Goal: Task Accomplishment & Management: Complete application form

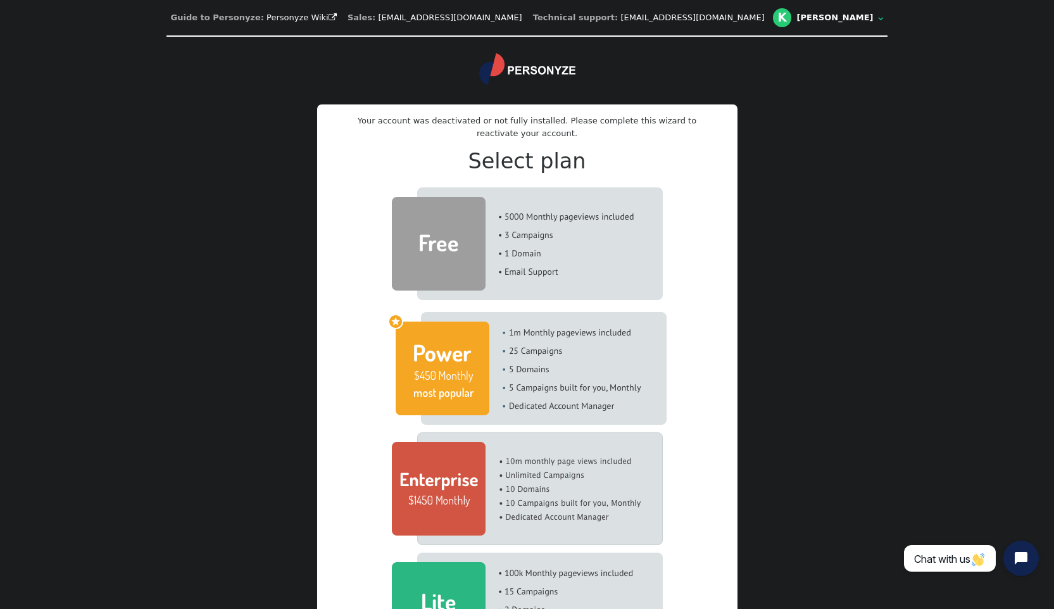
click at [494, 243] on img at bounding box center [527, 243] width 271 height 113
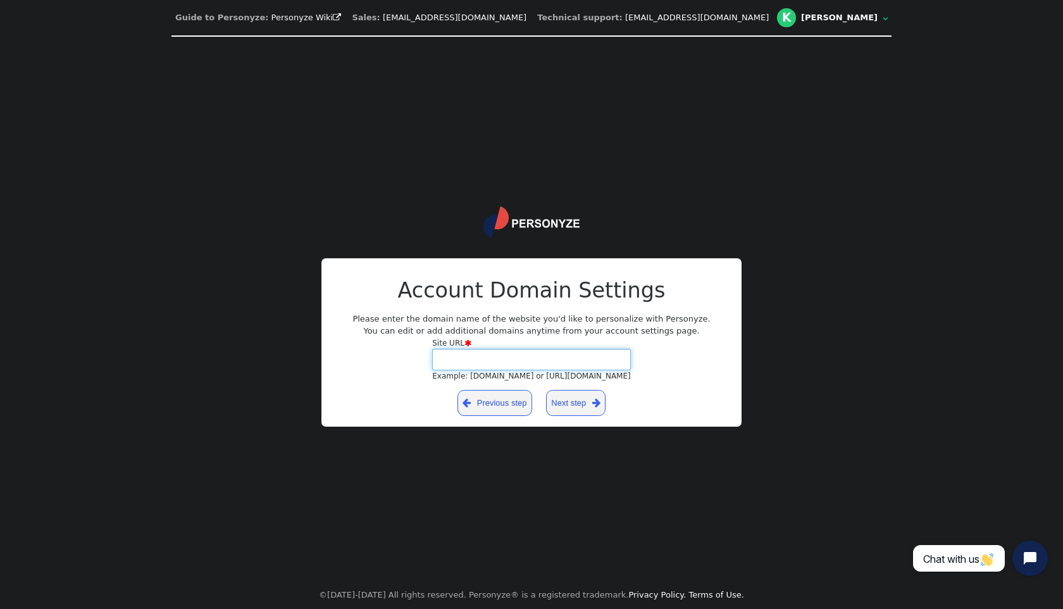
click at [525, 359] on input "Site URL  Example: [DOMAIN_NAME] or [URL][DOMAIN_NAME]" at bounding box center [531, 360] width 199 height 22
type input "[URL]"
click at [589, 401] on link "Next step " at bounding box center [576, 403] width 60 height 26
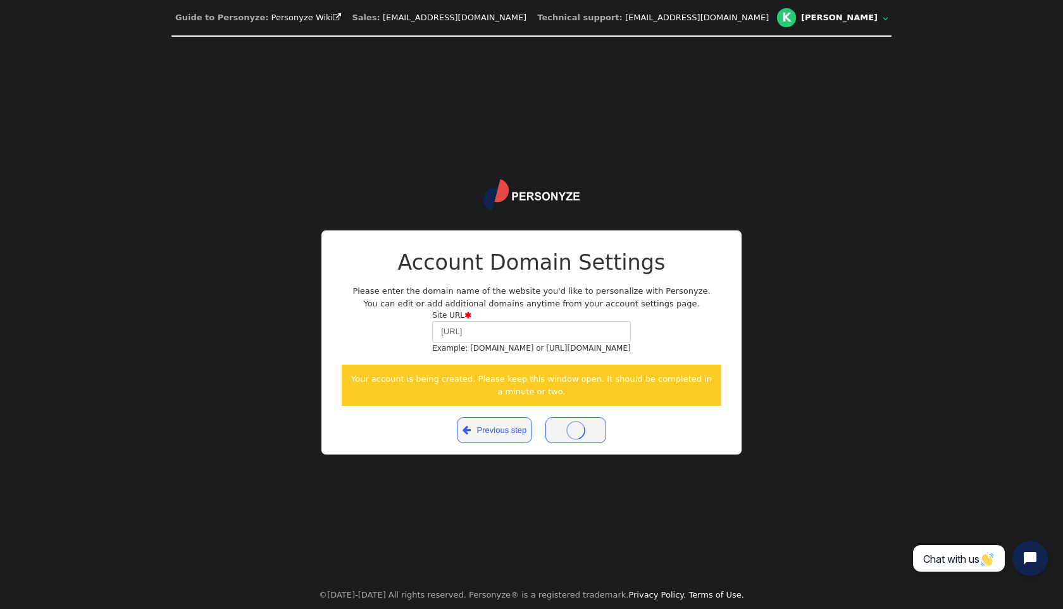
click at [488, 285] on div "Payment Successful—Thank You! $ 0 Account Domain Settings Please enter the doma…" at bounding box center [532, 345] width 380 height 197
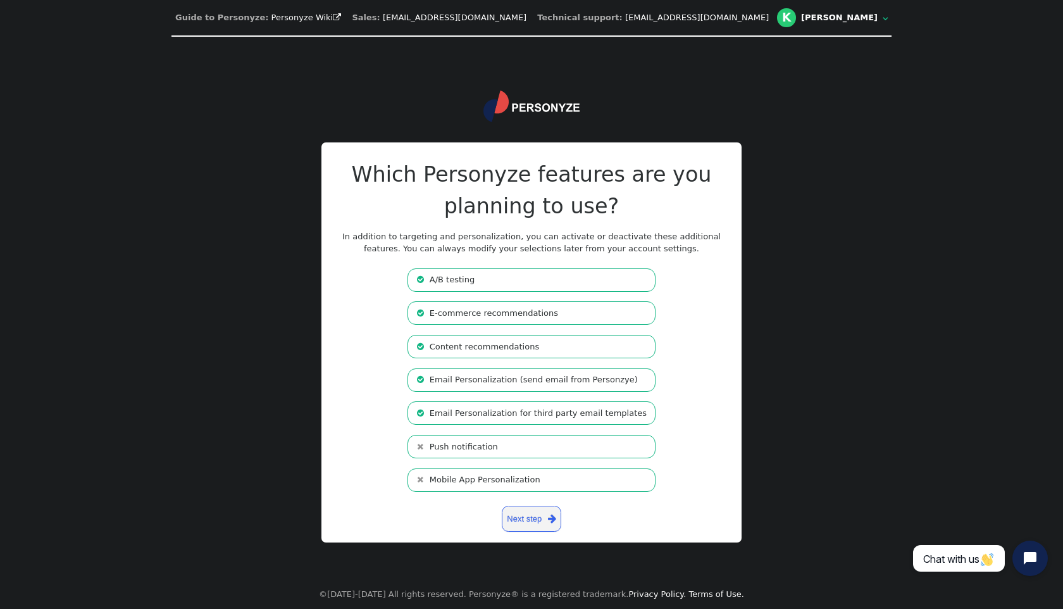
click at [561, 384] on li " Email Personalization (send email from Personzye)" at bounding box center [532, 379] width 248 height 23
click at [545, 313] on li " E-commerce recommendations" at bounding box center [532, 312] width 248 height 23
click at [554, 377] on li " Email Personalization (send email from Personzye)" at bounding box center [532, 379] width 248 height 23
click at [594, 382] on li " Email Personalization (send email from Personzye)" at bounding box center [532, 379] width 248 height 23
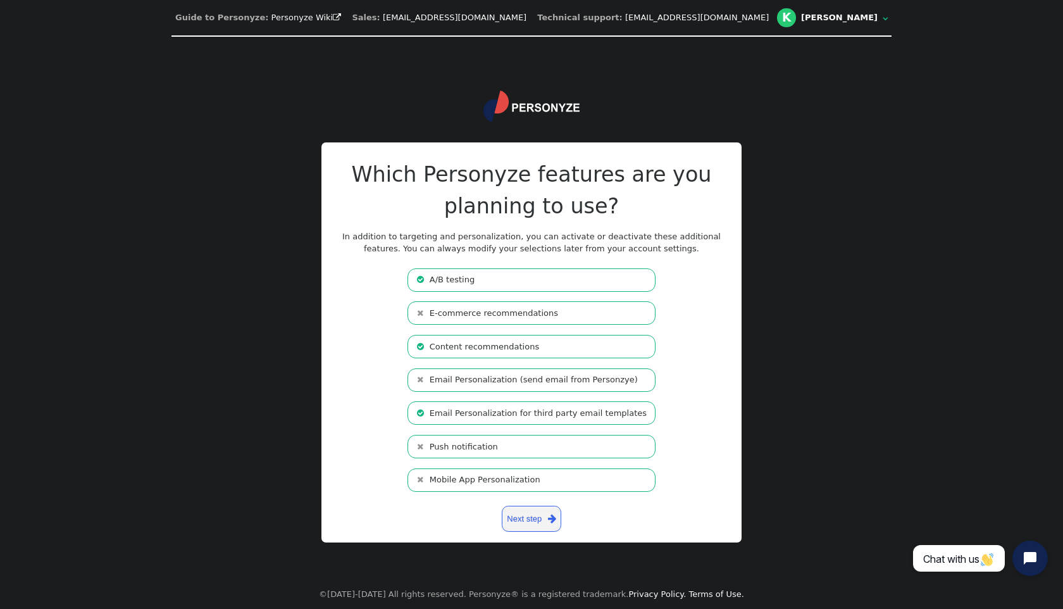
click at [594, 382] on li " Email Personalization (send email from Personzye)" at bounding box center [532, 379] width 248 height 23
click at [543, 522] on link "Next step " at bounding box center [532, 519] width 60 height 26
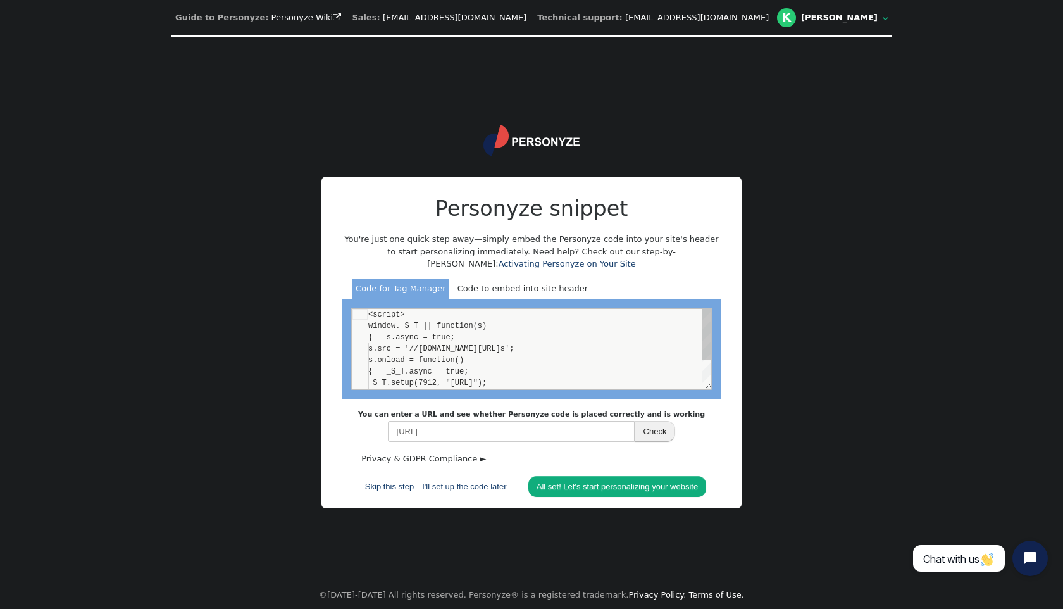
scroll to position [114, 0]
click at [580, 382] on div "< script > window._S_T || function (s) { s. async = true ; s.src = '//[DOMAIN_N…" at bounding box center [539, 371] width 342 height 125
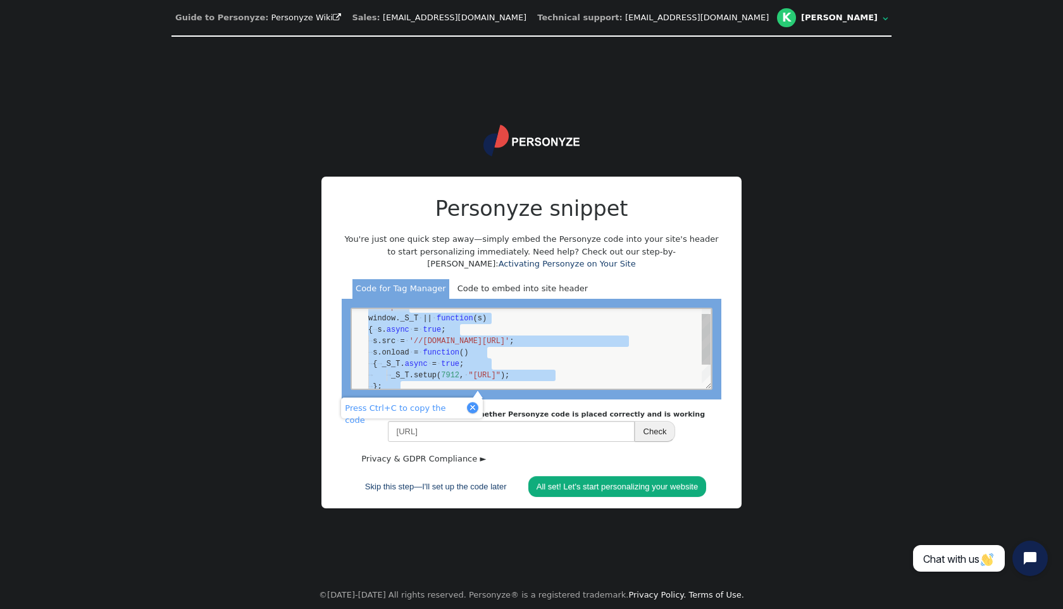
scroll to position [80, 41]
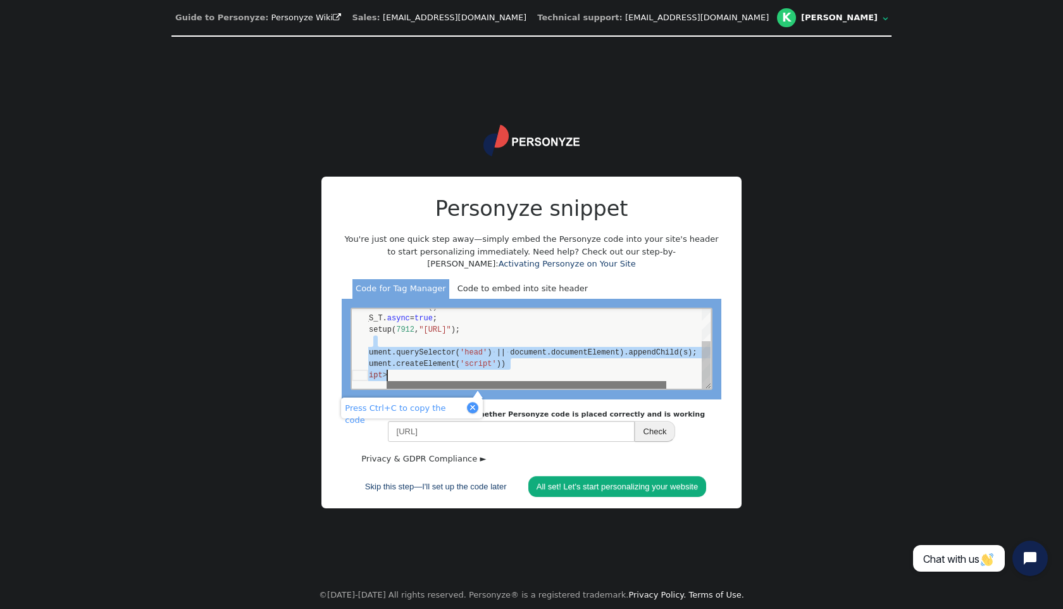
click at [580, 382] on div at bounding box center [527, 385] width 280 height 8
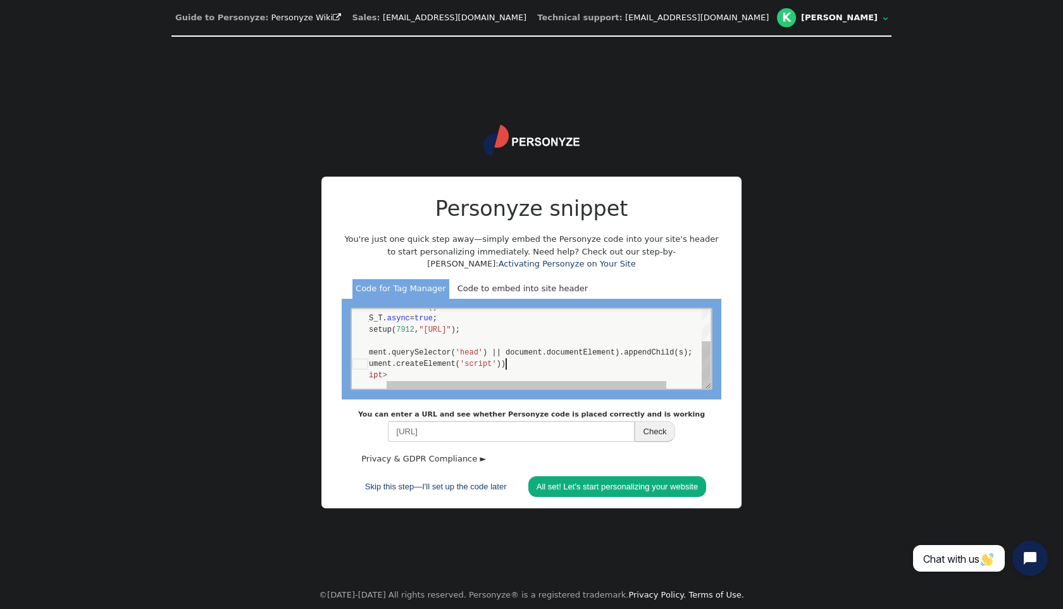
click at [575, 363] on div "}(document.createElement( 'script' ))" at bounding box center [550, 363] width 408 height 11
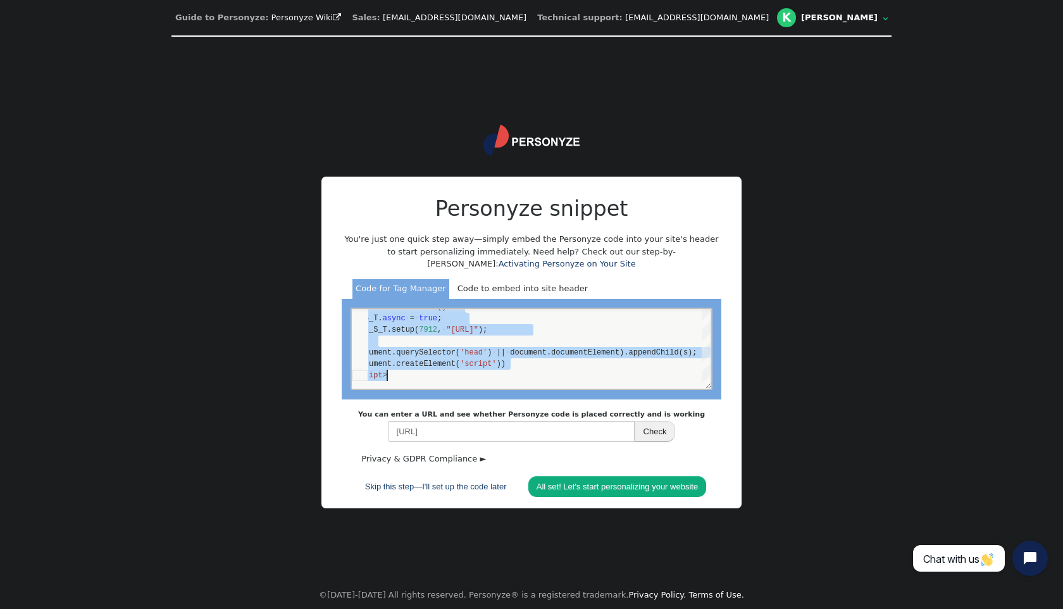
click at [478, 251] on p "You're just one quick step away—simply embed the Personyze code into your site'…" at bounding box center [532, 251] width 380 height 37
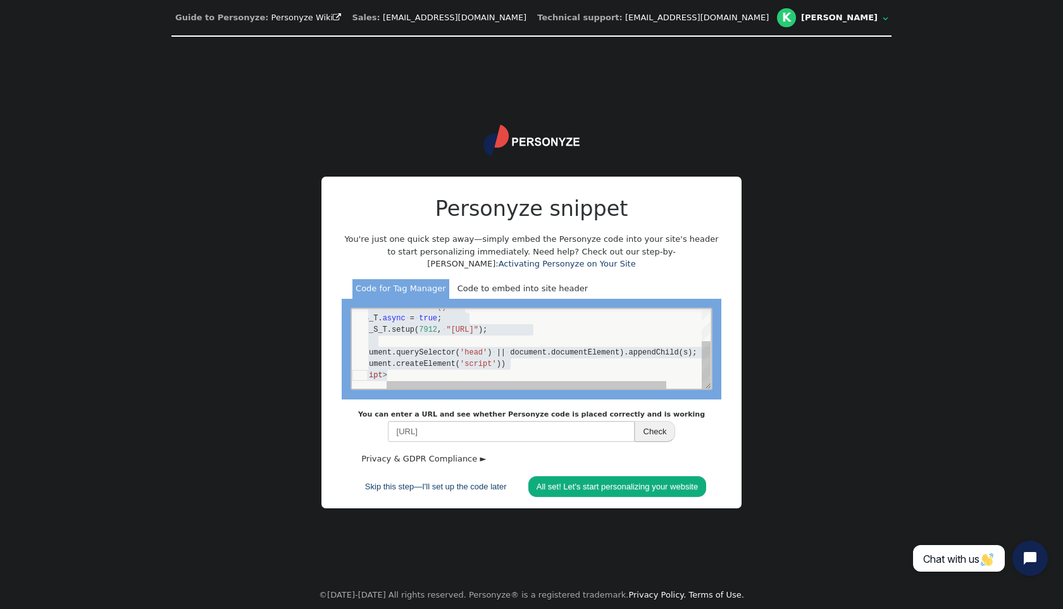
type textarea "<script> window._S_T || function(s) { s.async = true; s.src = '//[DOMAIN_NAME][…"
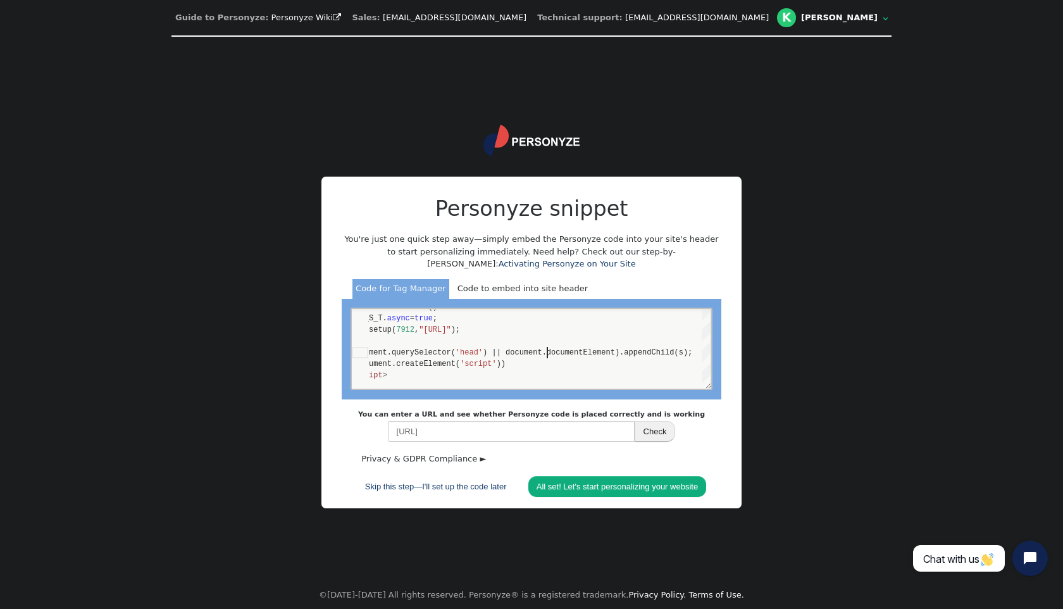
click at [612, 268] on p "You're just one quick step away—simply embed the Personyze code into your site'…" at bounding box center [532, 251] width 380 height 37
click at [659, 433] on button "Check" at bounding box center [655, 432] width 41 height 22
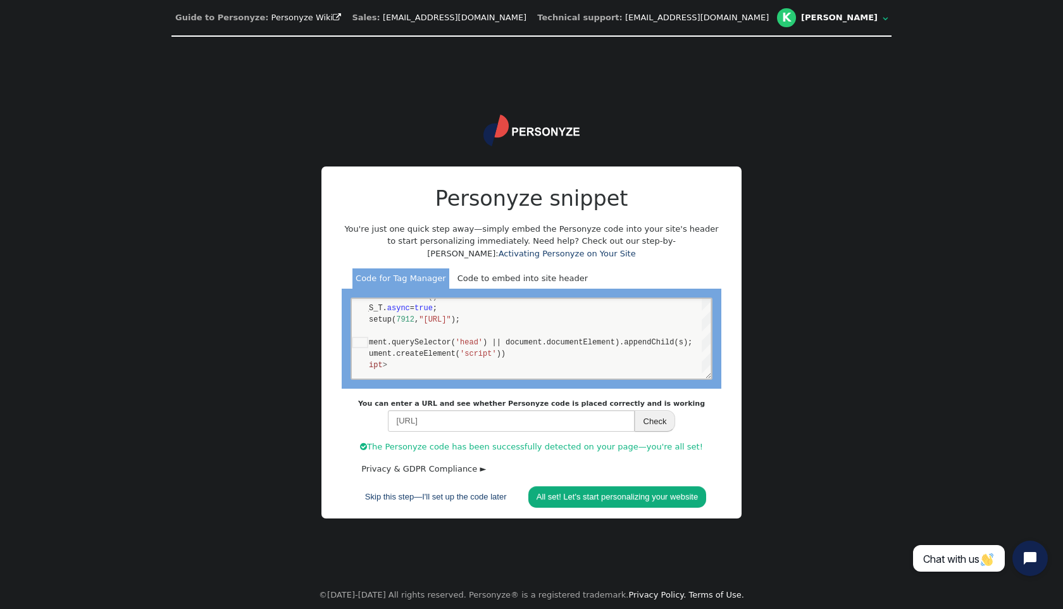
click at [628, 458] on div "Personyze snippet You're just one quick step away—simply embed the Personyze co…" at bounding box center [532, 345] width 380 height 325
click at [657, 478] on div "Personyze snippet You're just one quick step away—simply embed the Personyze co…" at bounding box center [532, 345] width 380 height 325
click at [647, 493] on link "All set! Let's start personalizing your website" at bounding box center [617, 497] width 178 height 22
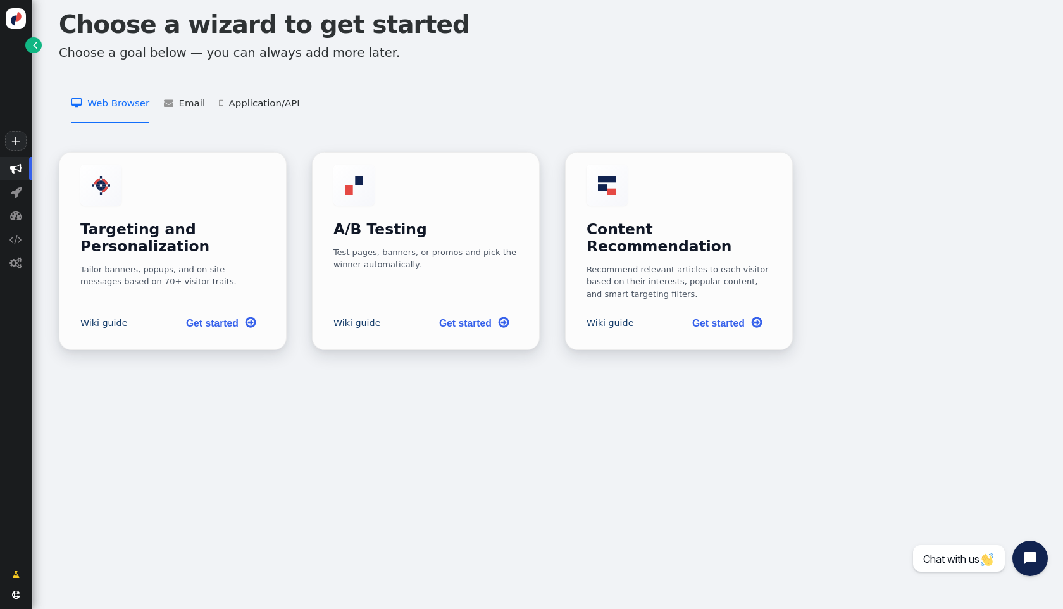
click at [626, 455] on div "Choose a wizard to get started Choose a goal below — you can always add more la…" at bounding box center [547, 304] width 1031 height 609
click at [172, 106] on span "" at bounding box center [171, 102] width 15 height 9
click at [126, 108] on li " Web Browser   Targeting and Personalization    A/B Testing    Content Recom…" at bounding box center [111, 104] width 78 height 40
click at [170, 205] on div "Targeting and Personalization Tailor banners, popups, and on-site messages base…" at bounding box center [172, 224] width 185 height 123
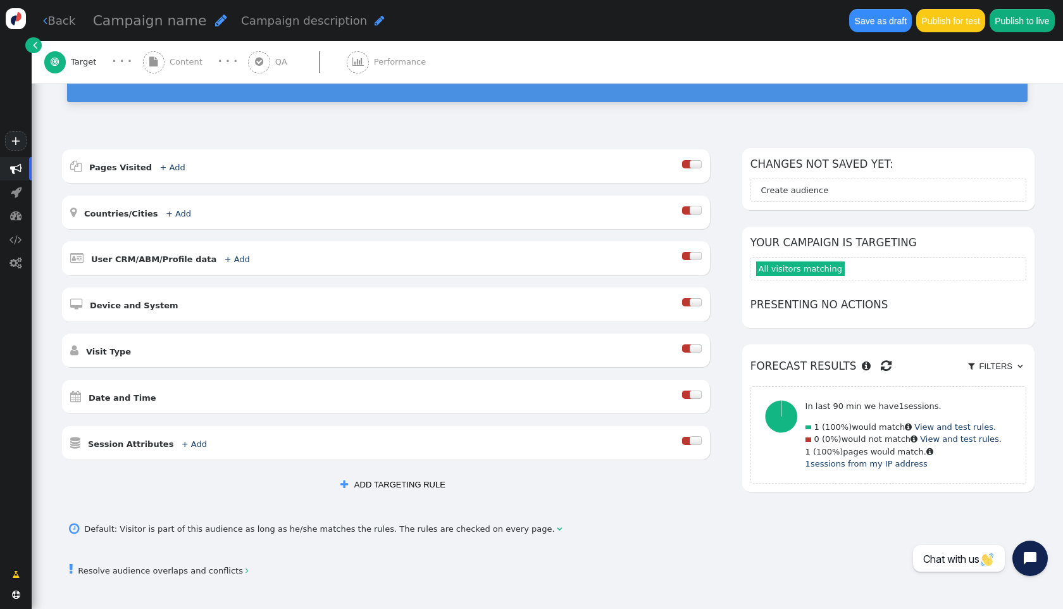
scroll to position [153, 0]
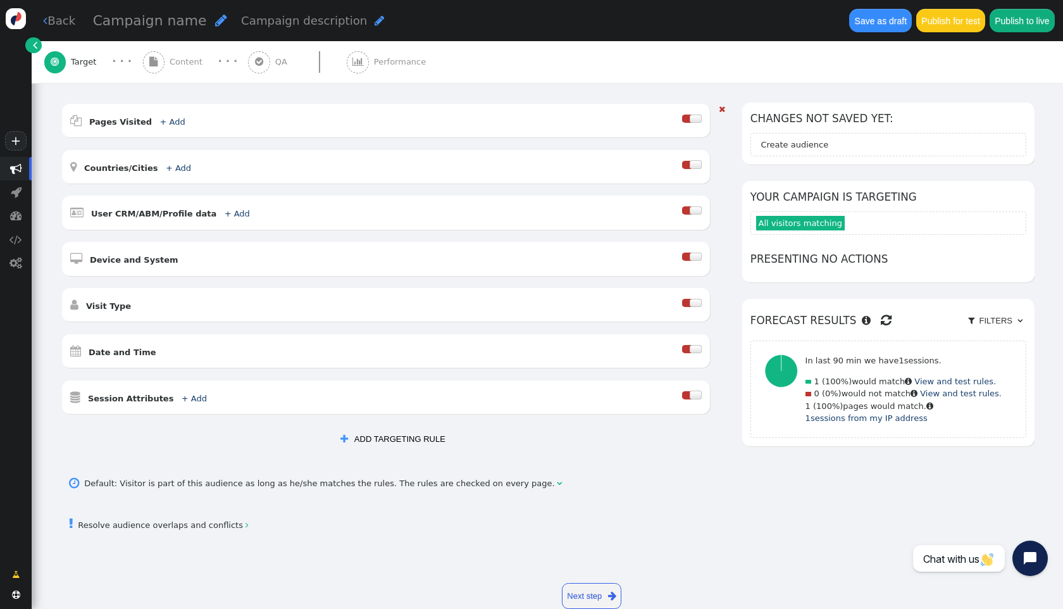
click at [682, 165] on div at bounding box center [687, 165] width 10 height 8
click at [316, 212] on div " User CRM/ABM/Profile data + Add " at bounding box center [376, 212] width 612 height 17
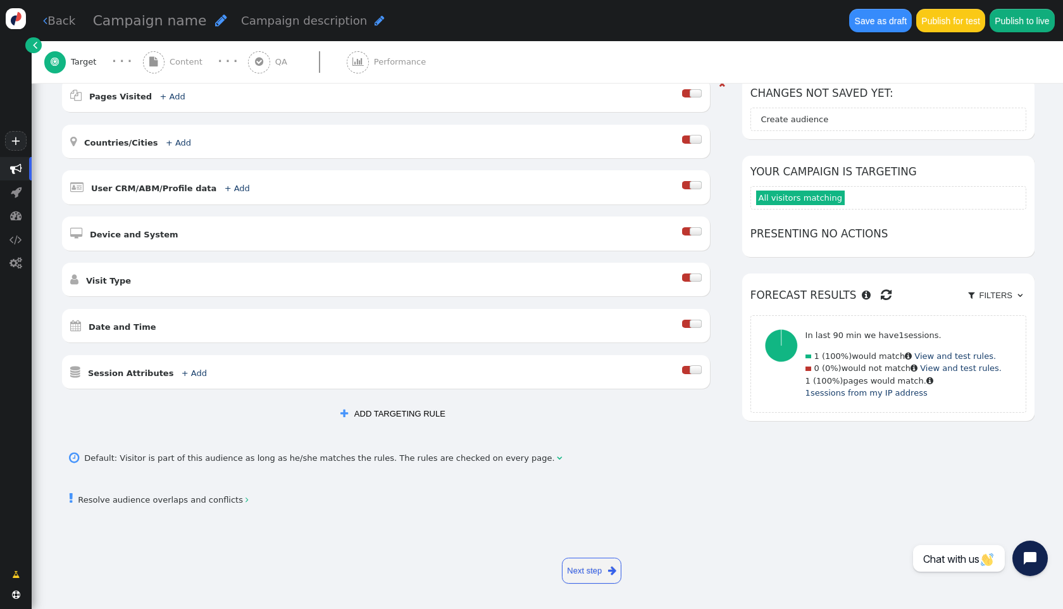
scroll to position [0, 0]
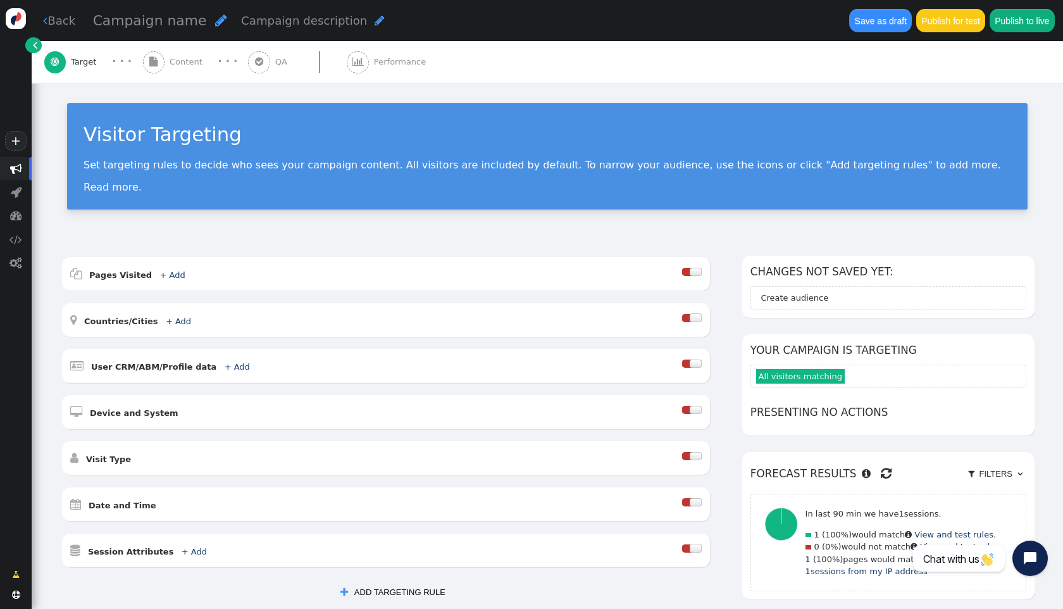
click at [322, 206] on div "Visitor Targeting Set targeting rules to decide who sees your campaign content.…" at bounding box center [547, 156] width 961 height 106
click at [316, 180] on div "Set targeting rules to decide who sees your campaign content. All visitors are …" at bounding box center [548, 176] width 928 height 34
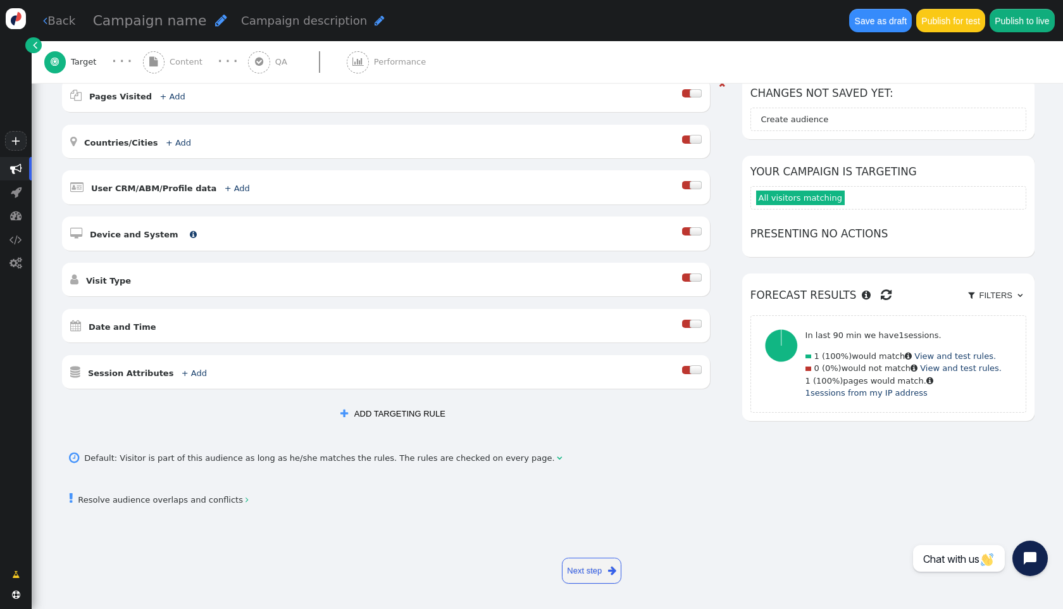
click at [147, 235] on b "Device and System" at bounding box center [134, 234] width 89 height 9
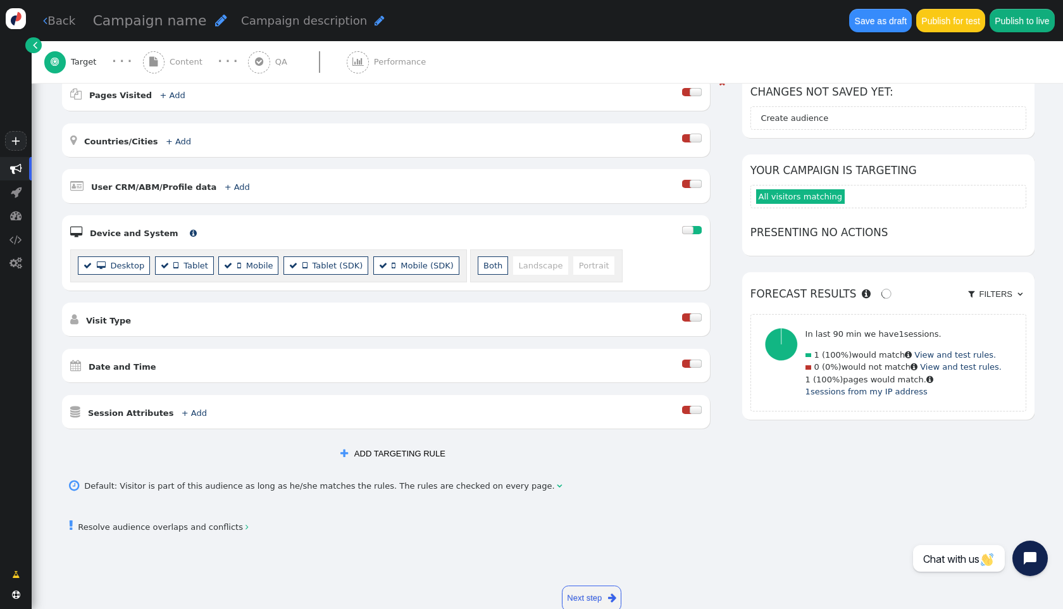
click at [147, 235] on b "Device and System" at bounding box center [134, 232] width 89 height 9
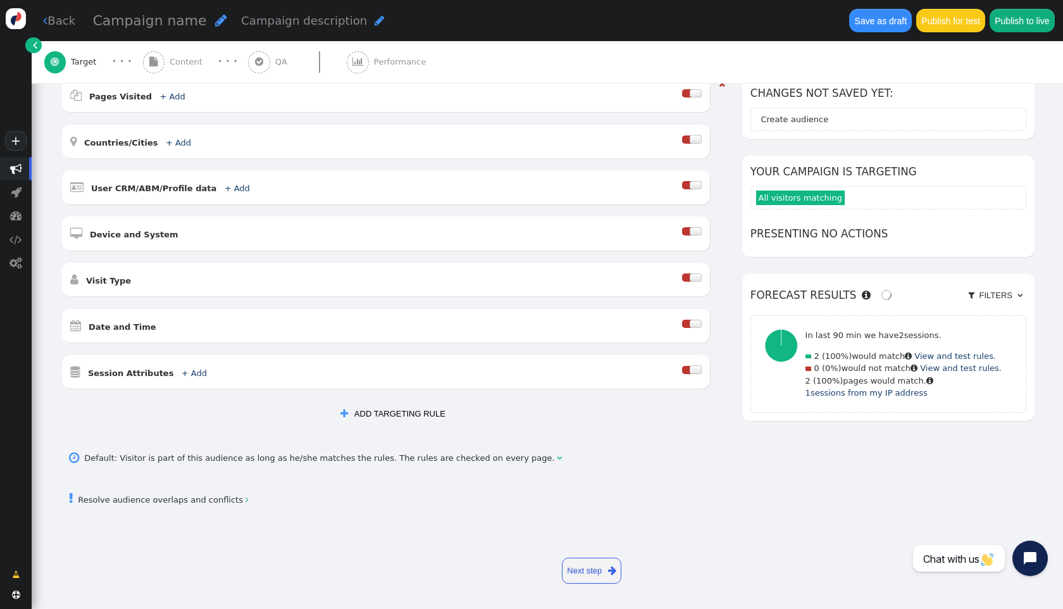
click at [213, 368] on div " Session Attributes + Add " at bounding box center [376, 371] width 612 height 17
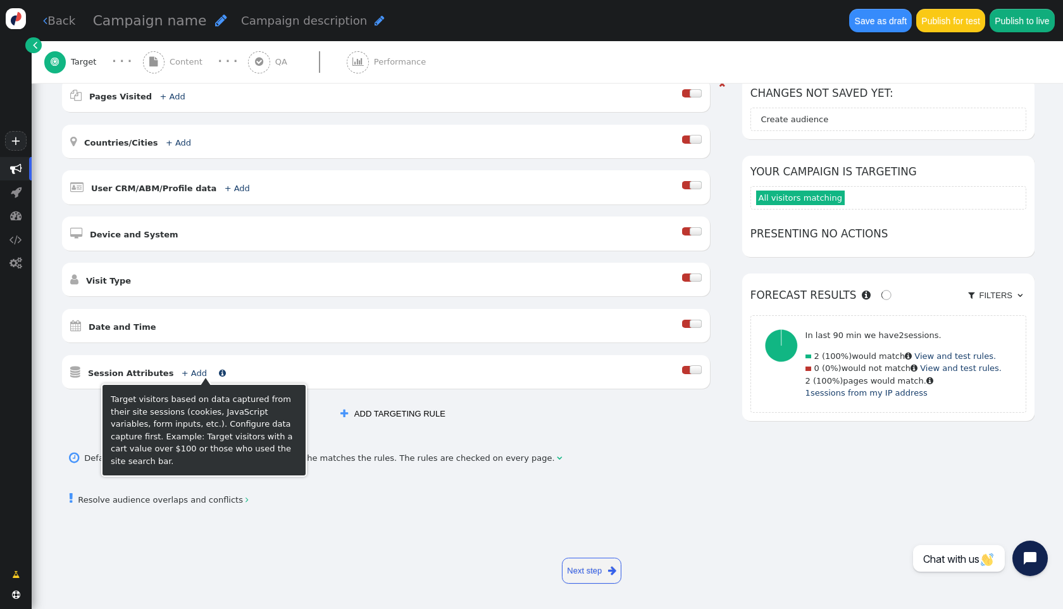
click at [132, 368] on b "Session Attributes" at bounding box center [131, 372] width 86 height 9
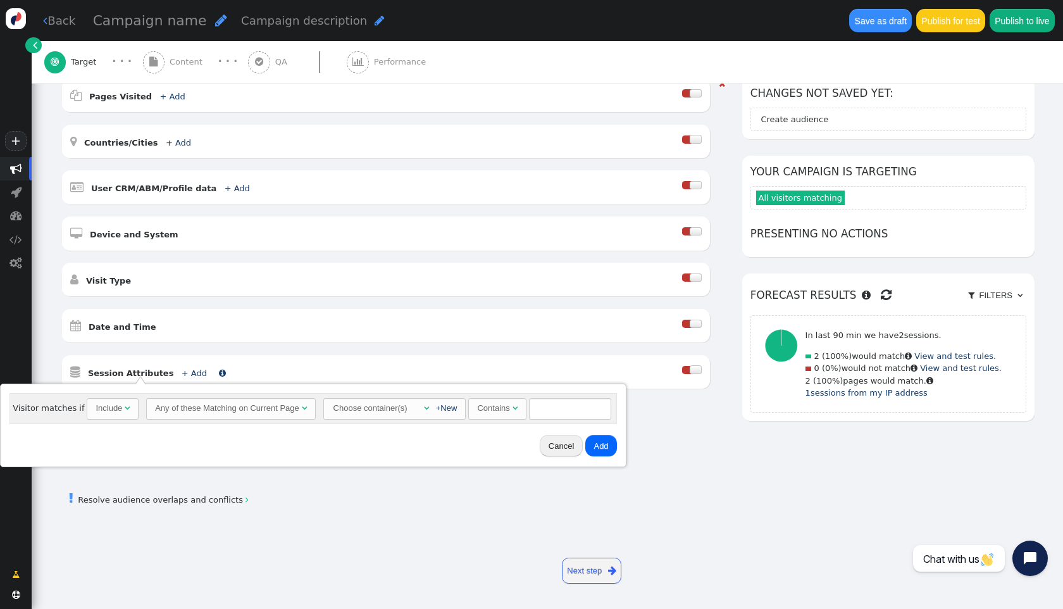
click at [134, 370] on b "Session Attributes" at bounding box center [131, 372] width 86 height 9
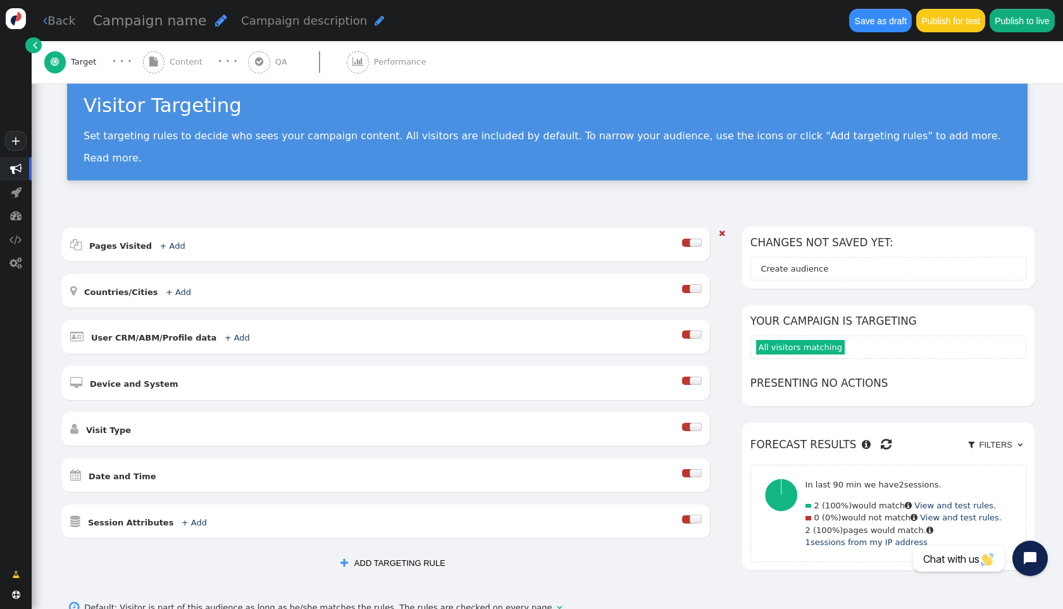
scroll to position [0, 0]
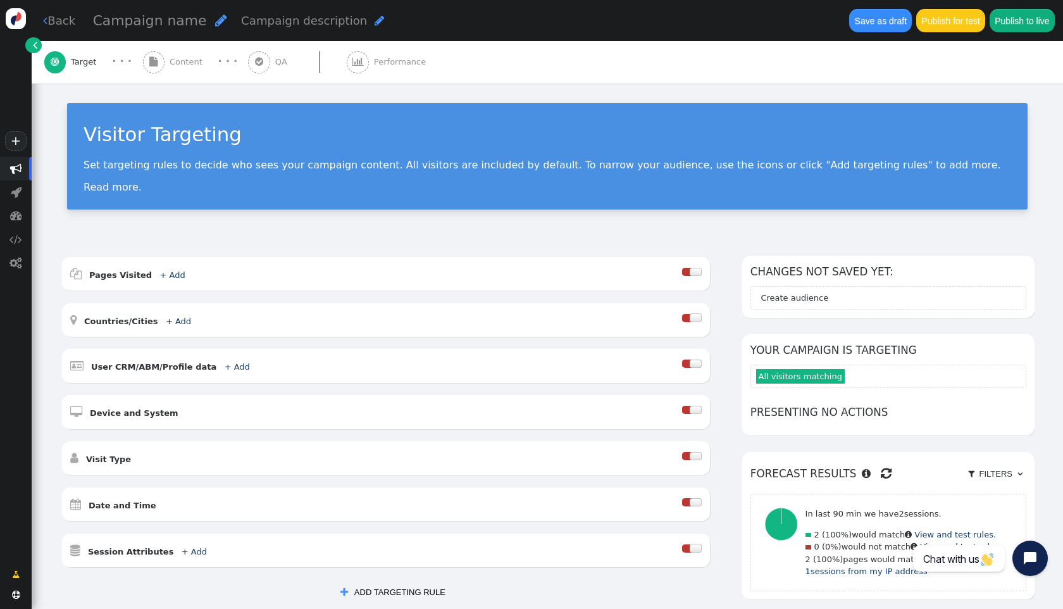
click at [189, 228] on div "Visitor Targeting Set targeting rules to decide who sees your campaign content.…" at bounding box center [547, 161] width 1031 height 156
click at [159, 20] on span "Campaign name" at bounding box center [150, 21] width 114 height 16
click at [246, 99] on div "Visitor Targeting Set targeting rules to decide who sees your campaign content.…" at bounding box center [547, 161] width 1031 height 156
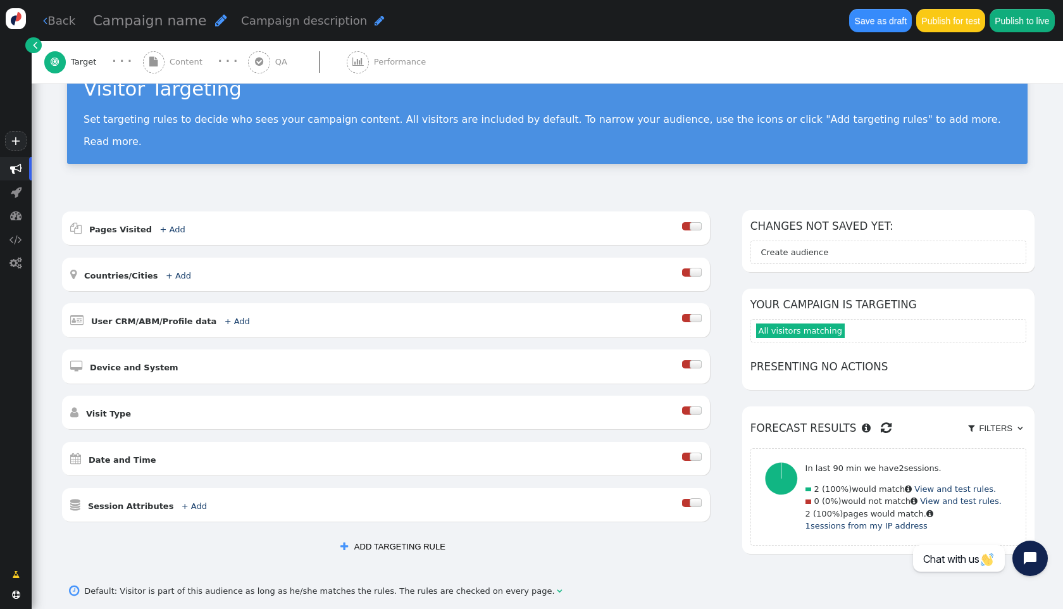
scroll to position [59, 0]
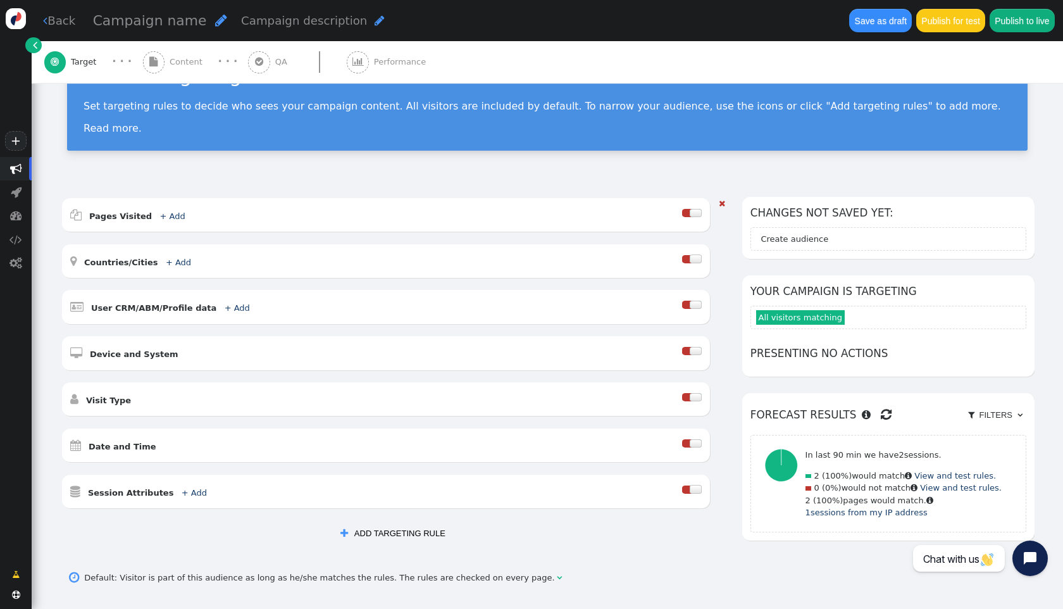
click at [280, 309] on div " User CRM/ABM/Profile data + Add " at bounding box center [376, 306] width 612 height 17
click at [189, 308] on b "User CRM/ABM/Profile data" at bounding box center [153, 307] width 125 height 9
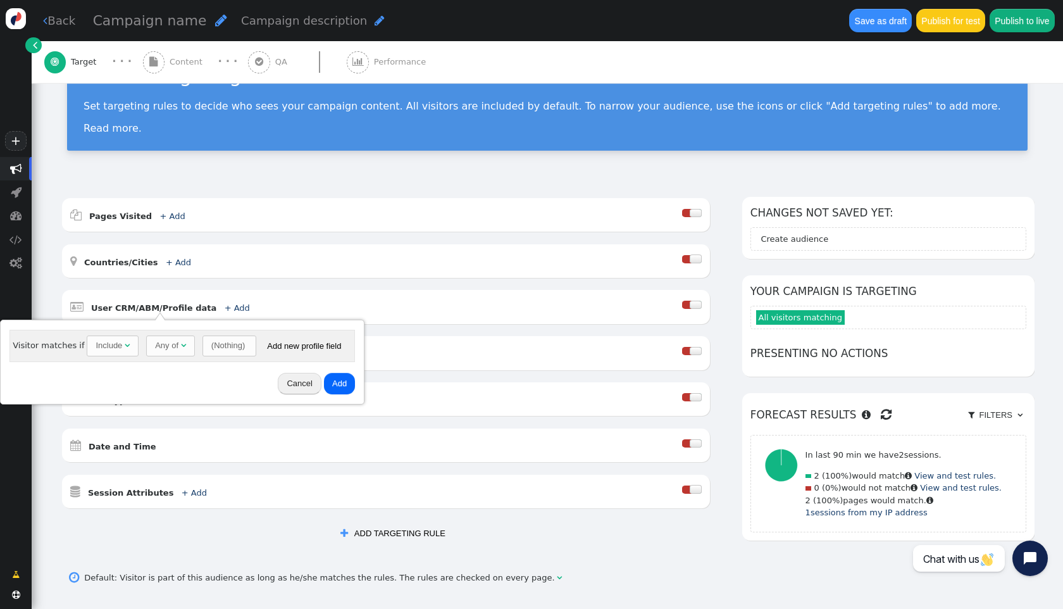
click at [114, 346] on div "Include" at bounding box center [109, 345] width 27 height 13
click at [116, 346] on div "Include" at bounding box center [109, 345] width 27 height 13
click at [161, 347] on div "Any of" at bounding box center [166, 345] width 23 height 13
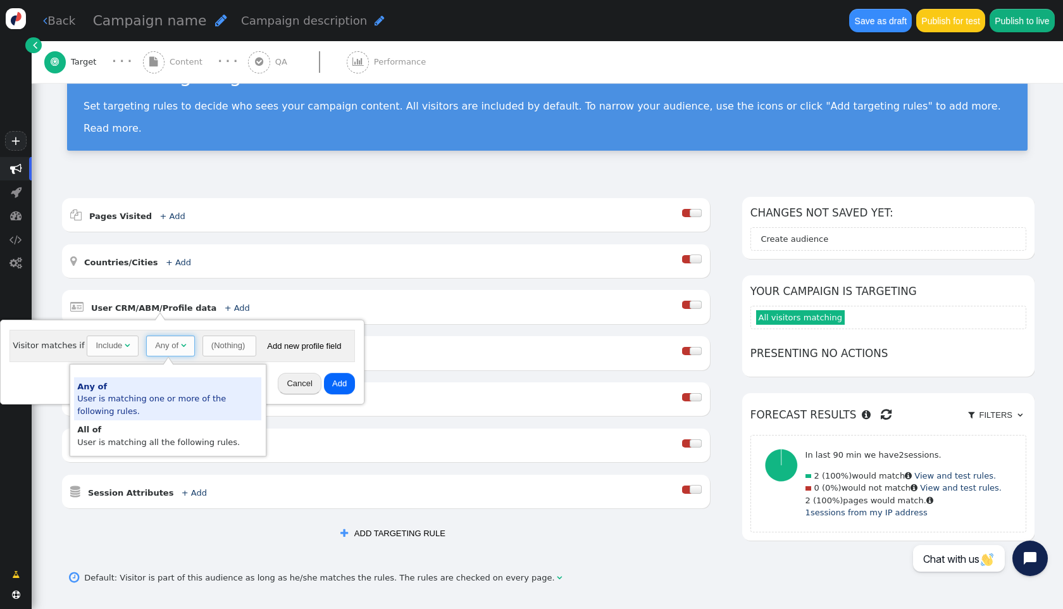
click at [164, 347] on div "Any of" at bounding box center [166, 345] width 23 height 13
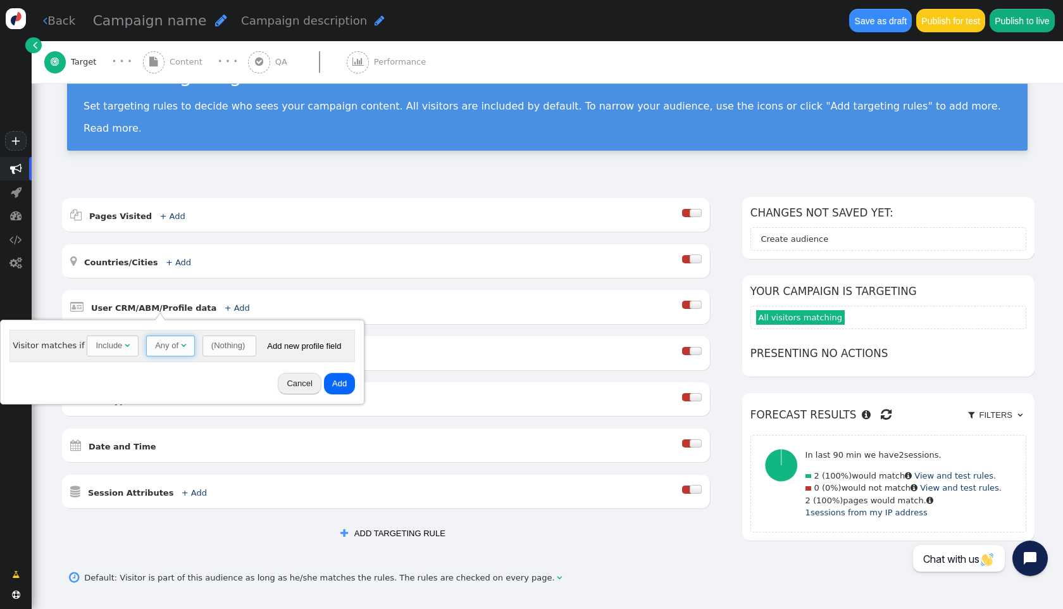
click at [211, 346] on div "(Nothing)" at bounding box center [228, 345] width 34 height 13
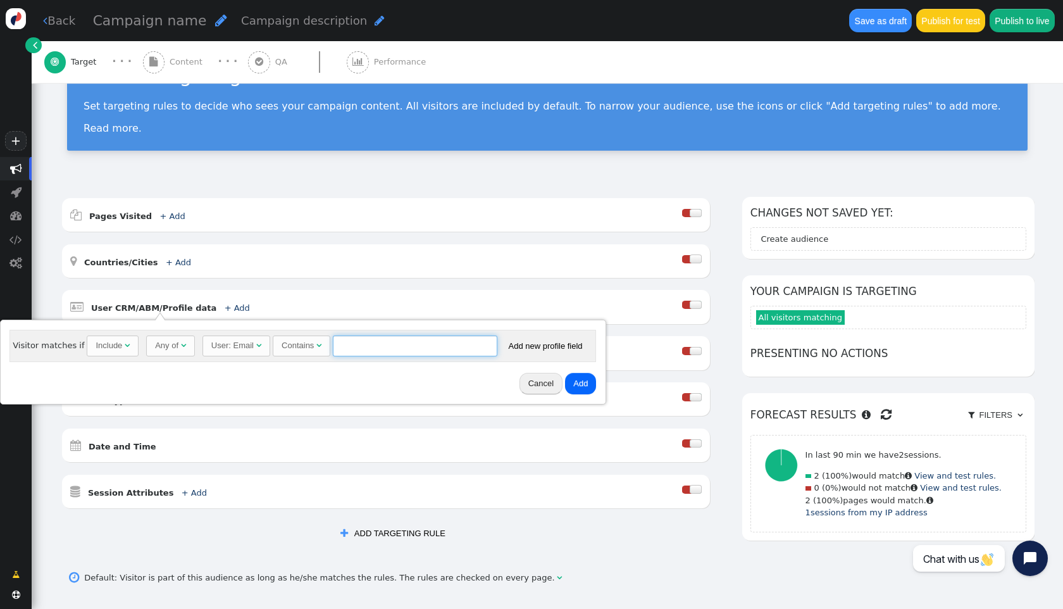
click at [356, 347] on input "text" at bounding box center [415, 346] width 165 height 22
type input "airbnb"
click at [571, 381] on button "Add" at bounding box center [580, 384] width 31 height 22
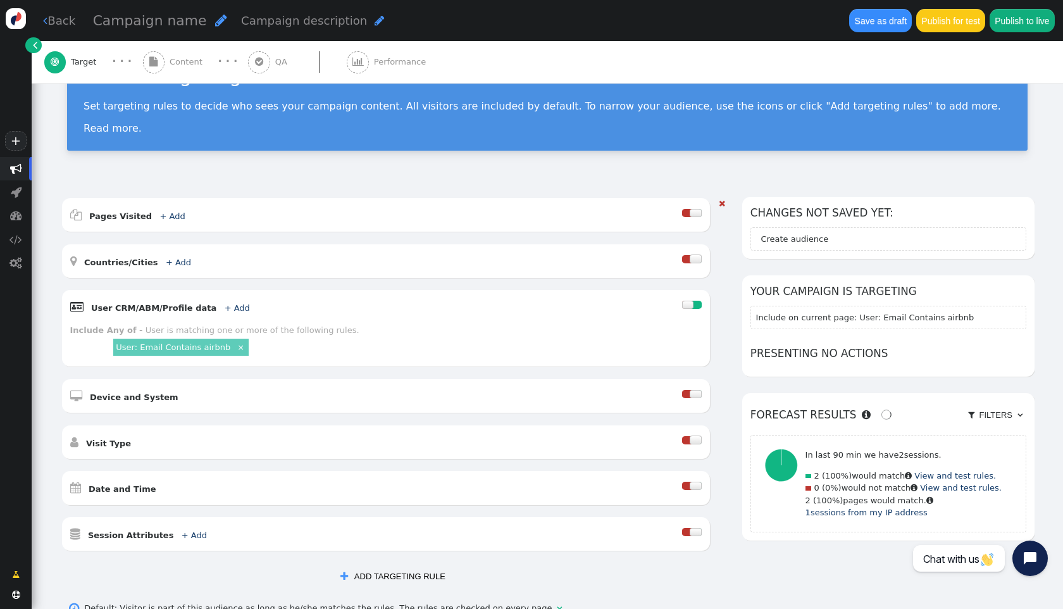
click at [447, 345] on div "User: Email Contains airbnb ×" at bounding box center [406, 347] width 590 height 22
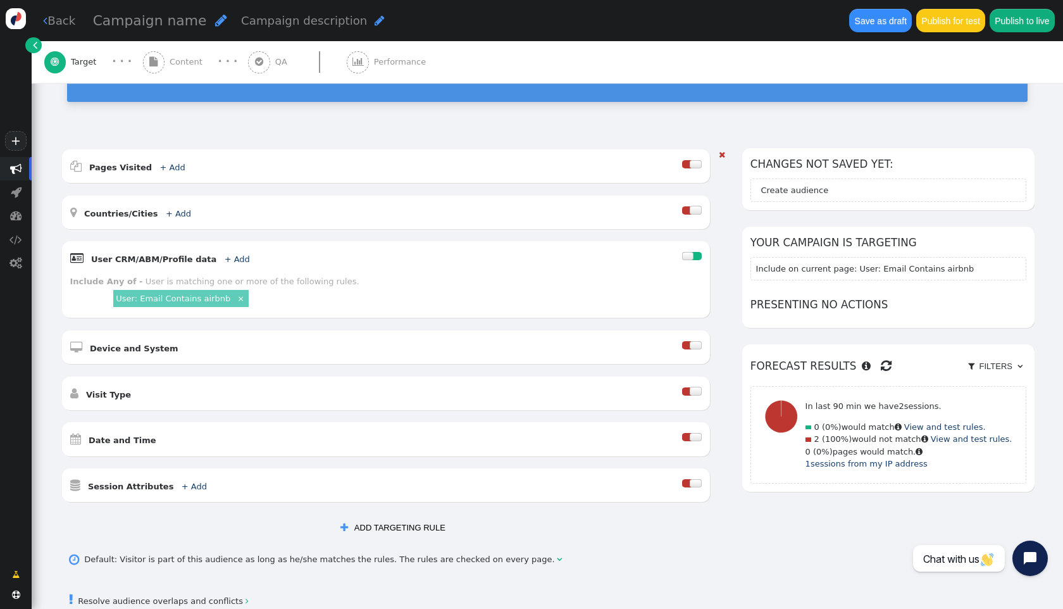
scroll to position [118, 0]
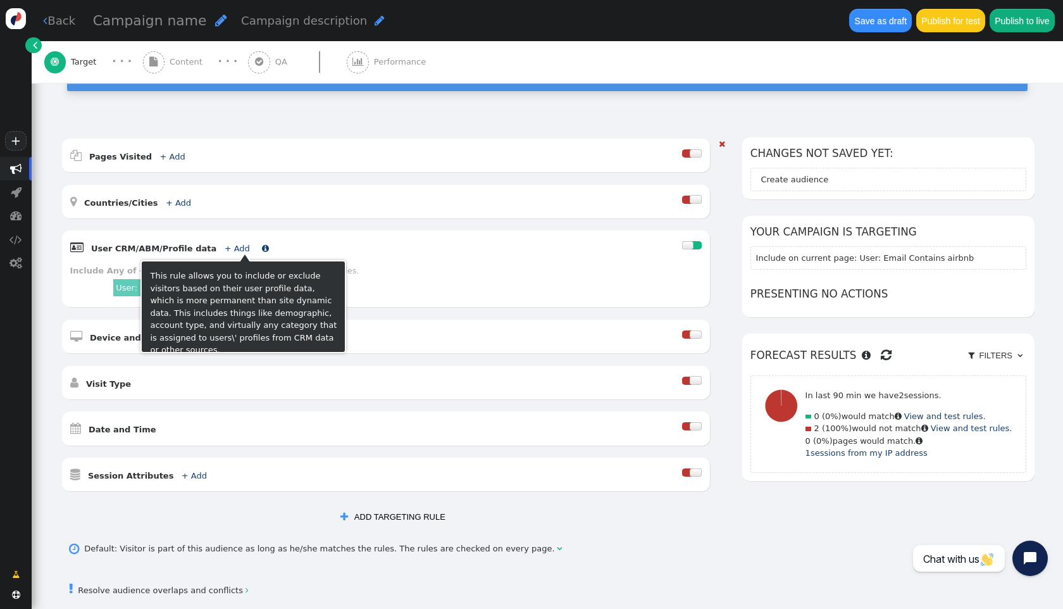
click at [225, 247] on link "+ Add" at bounding box center [237, 248] width 25 height 9
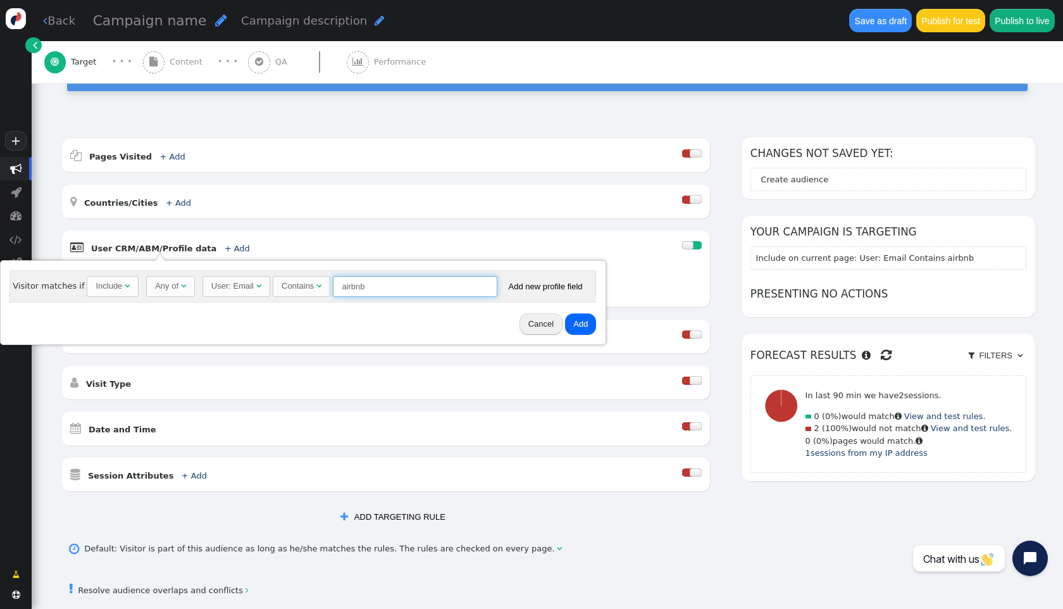
click at [490, 290] on input "airbnb" at bounding box center [415, 287] width 165 height 22
click at [475, 289] on input "airbnb" at bounding box center [415, 287] width 165 height 22
type input "a"
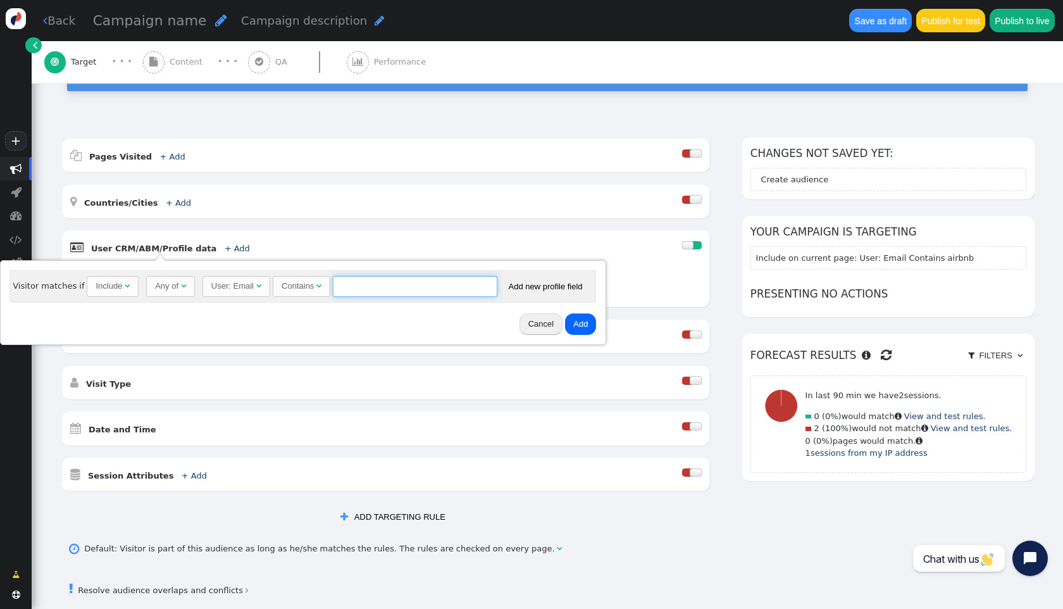
click at [240, 289] on div "User: Email" at bounding box center [232, 286] width 42 height 13
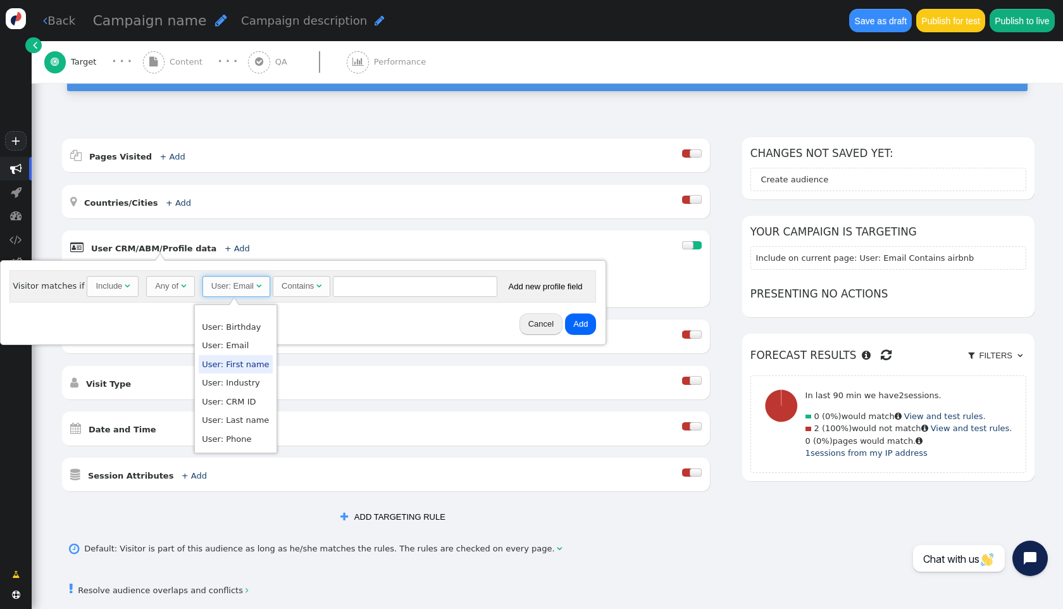
click at [330, 311] on div "Cancel Add" at bounding box center [303, 324] width 597 height 33
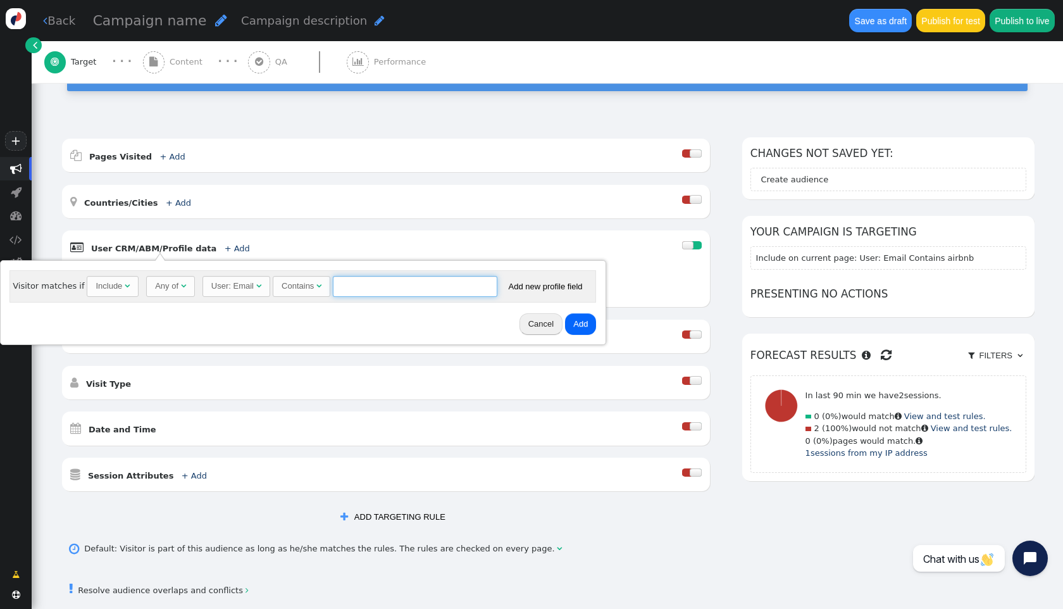
click at [357, 288] on input "text" at bounding box center [415, 287] width 165 height 22
click at [529, 333] on button "Cancel" at bounding box center [541, 324] width 43 height 22
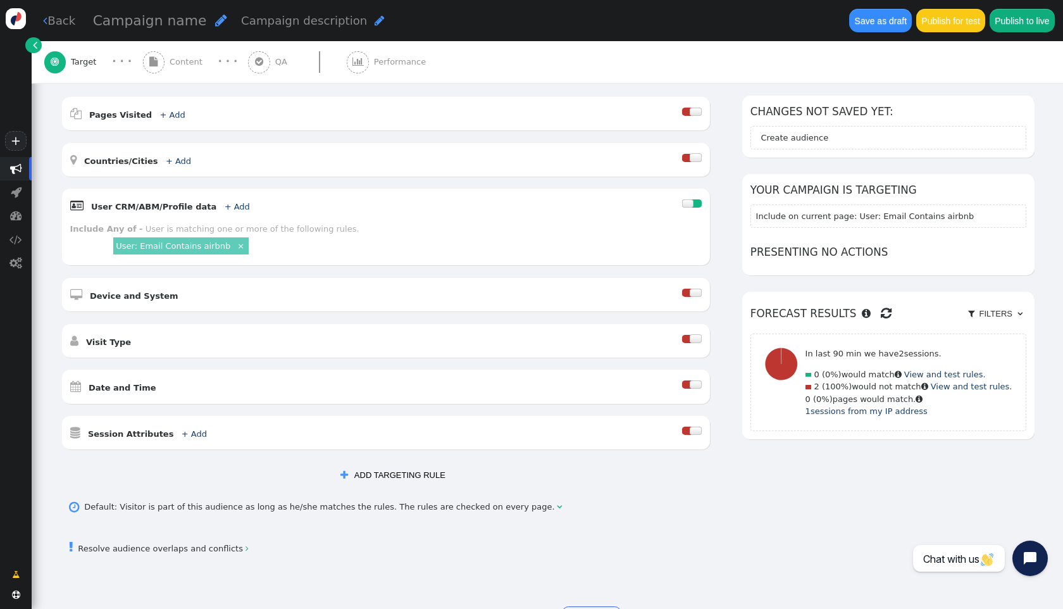
scroll to position [209, 0]
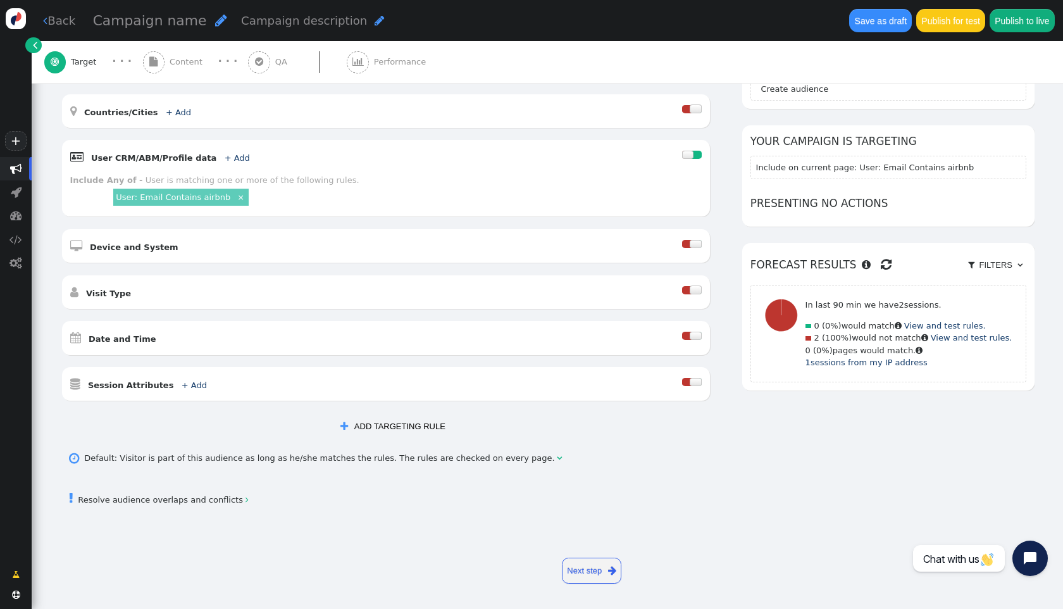
click at [392, 422] on button " ADD TARGETING RULE" at bounding box center [392, 426] width 121 height 22
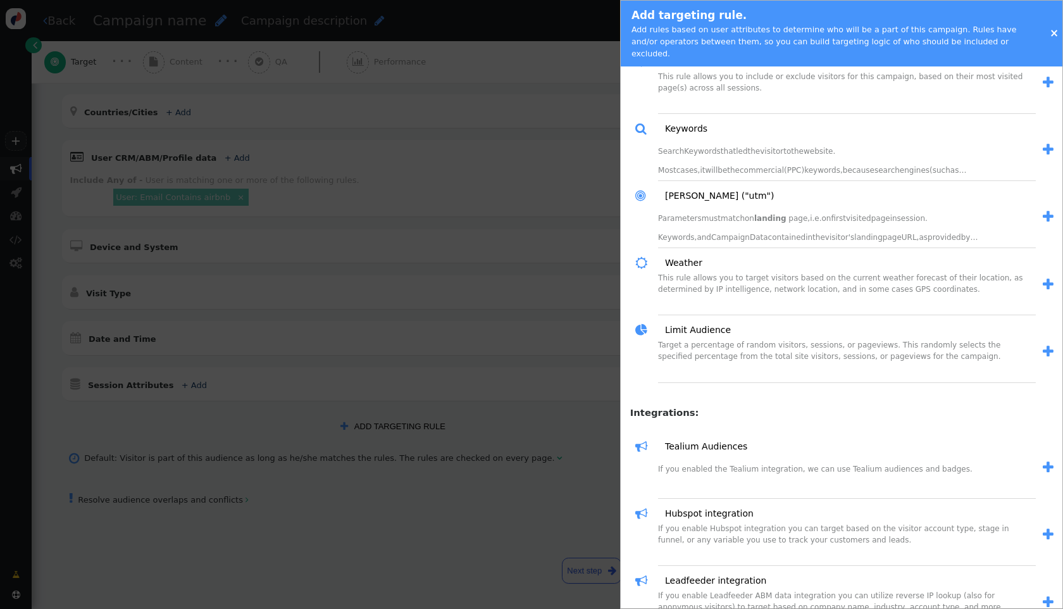
scroll to position [1379, 0]
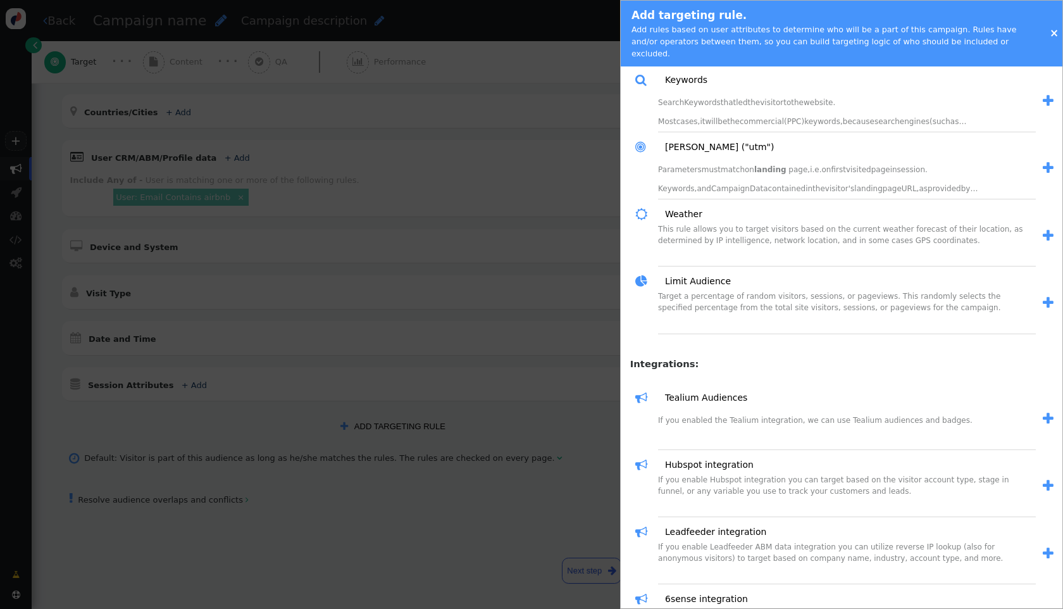
click at [535, 488] on div at bounding box center [531, 304] width 1063 height 609
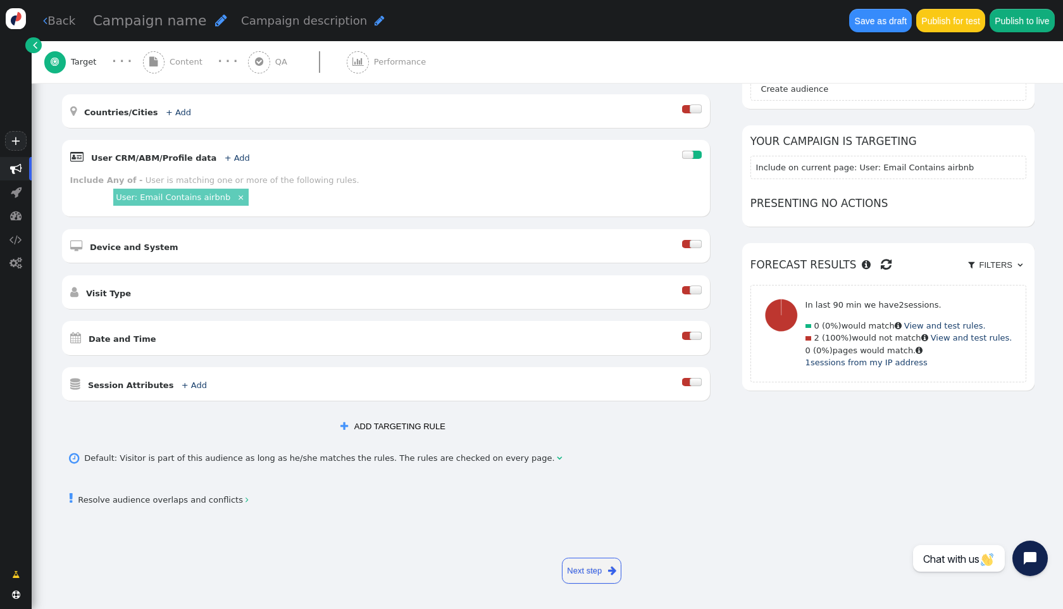
click at [608, 574] on span "" at bounding box center [612, 570] width 8 height 15
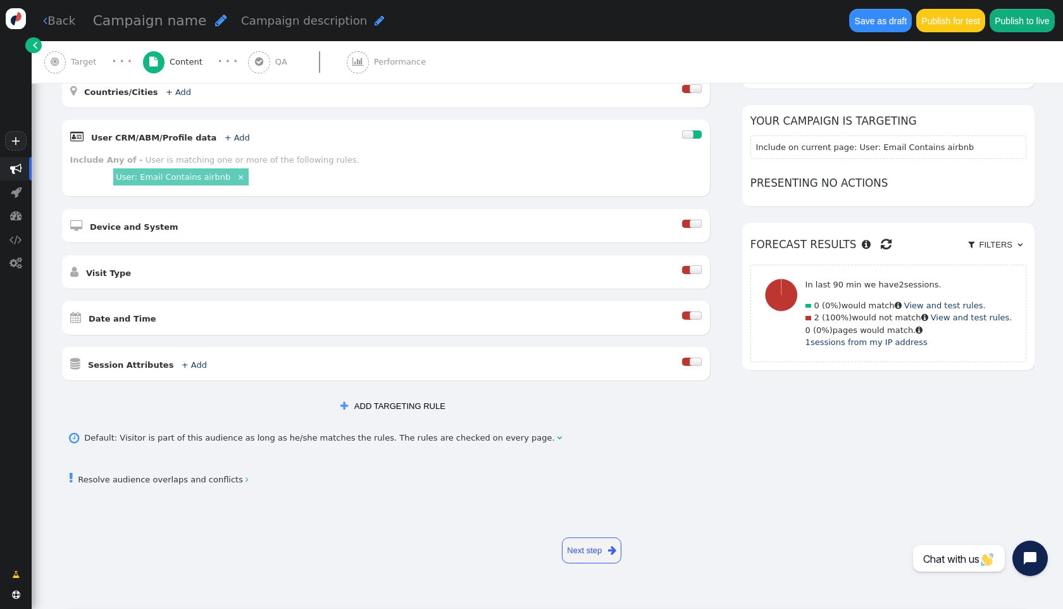
scroll to position [0, 0]
